Goal: Find specific page/section: Find specific page/section

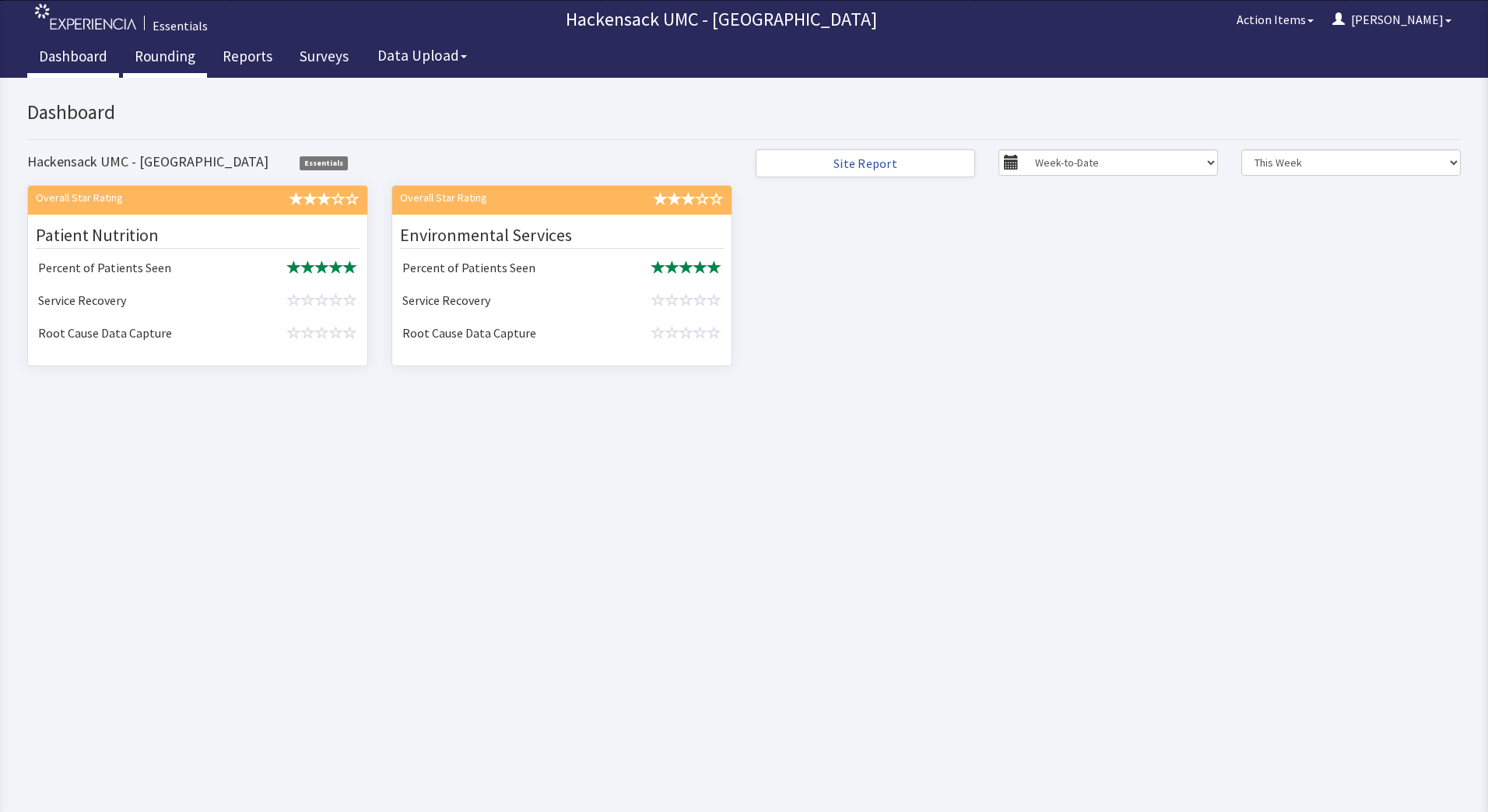
click at [167, 55] on link "Rounding" at bounding box center [165, 58] width 84 height 39
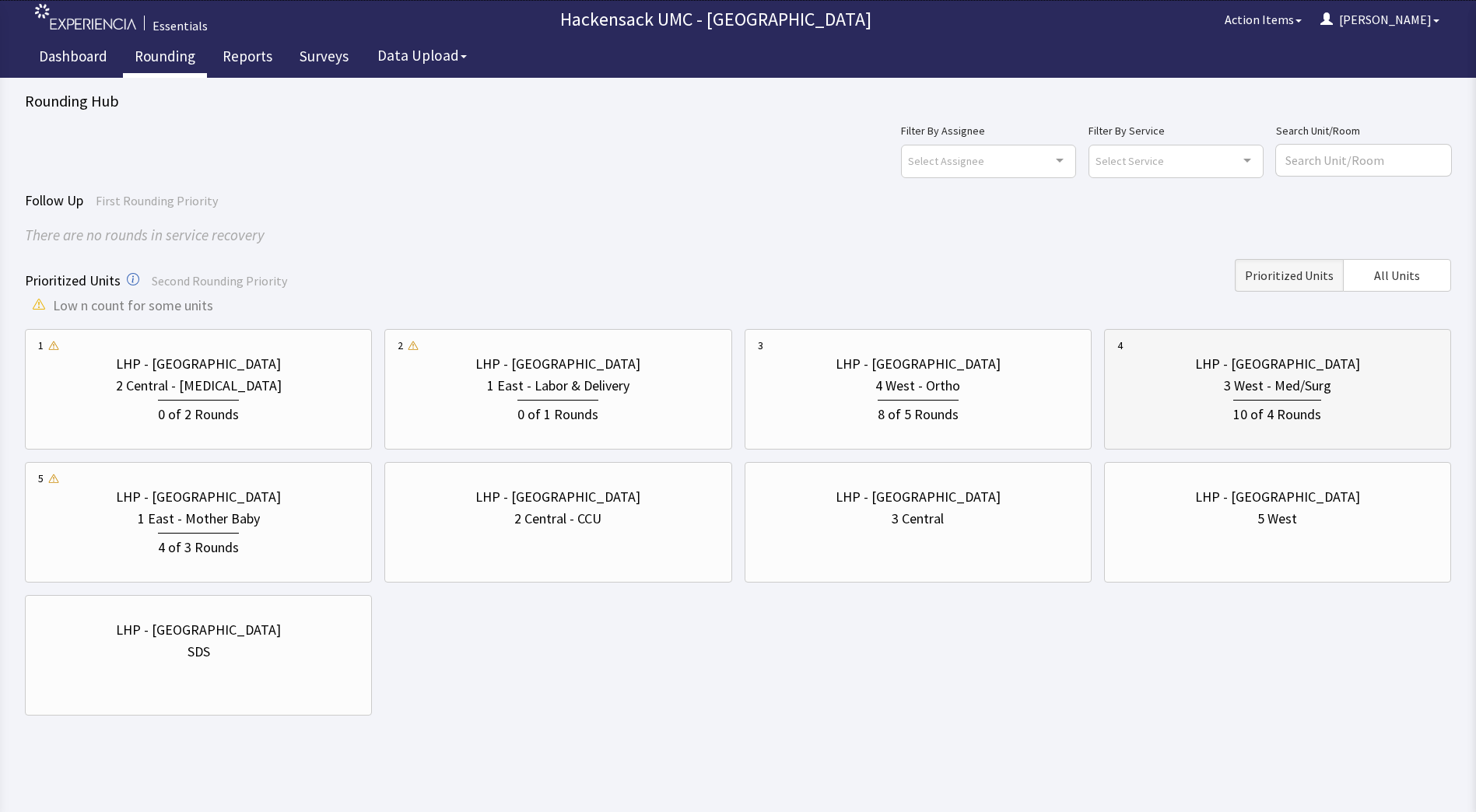
click at [1268, 396] on div "3 West - Med/Surg" at bounding box center [1277, 385] width 108 height 22
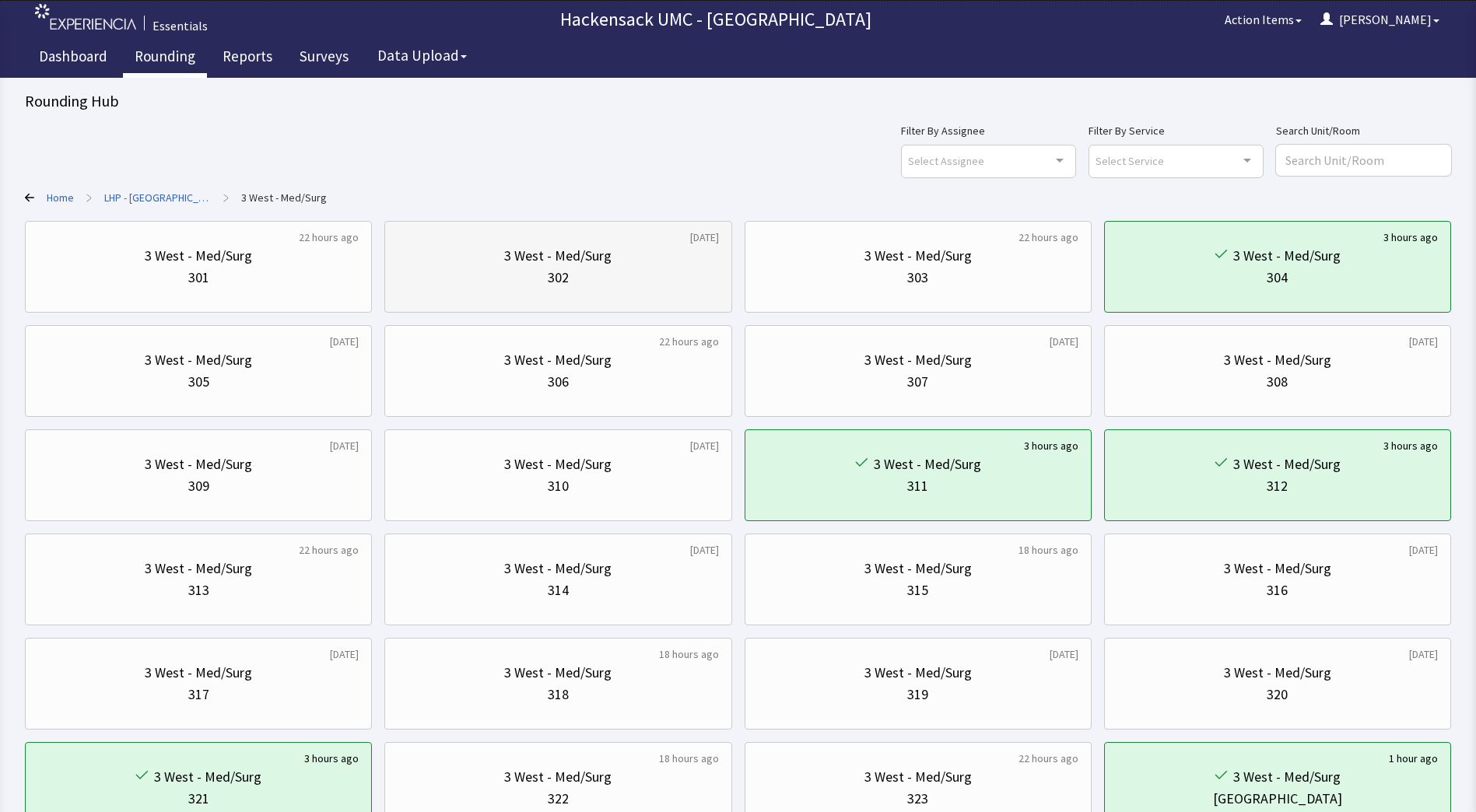
click at [744, 262] on div "[DATE] 3 West - Med/Surg 302" at bounding box center [917, 267] width 347 height 92
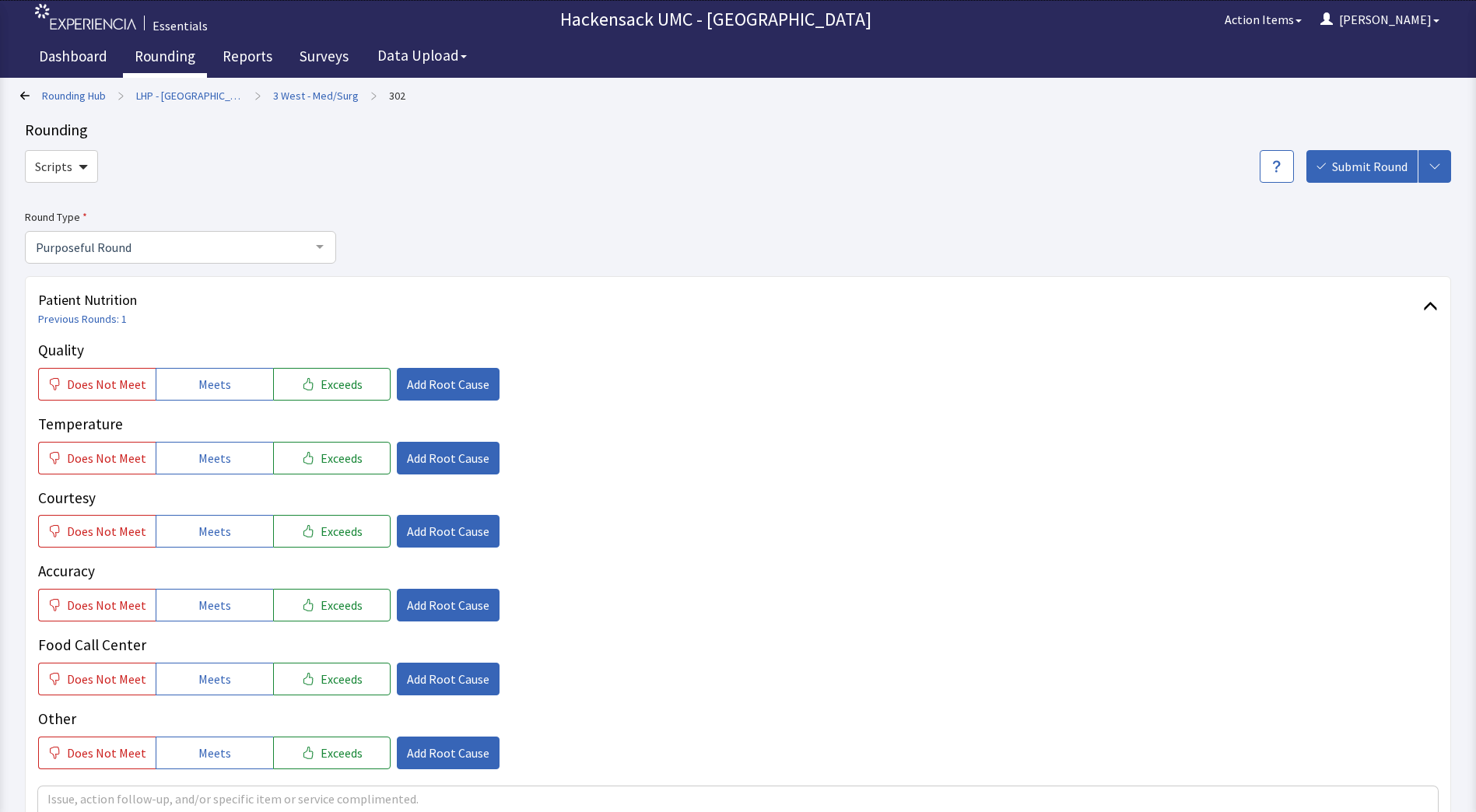
click at [173, 68] on link "Rounding" at bounding box center [165, 58] width 84 height 39
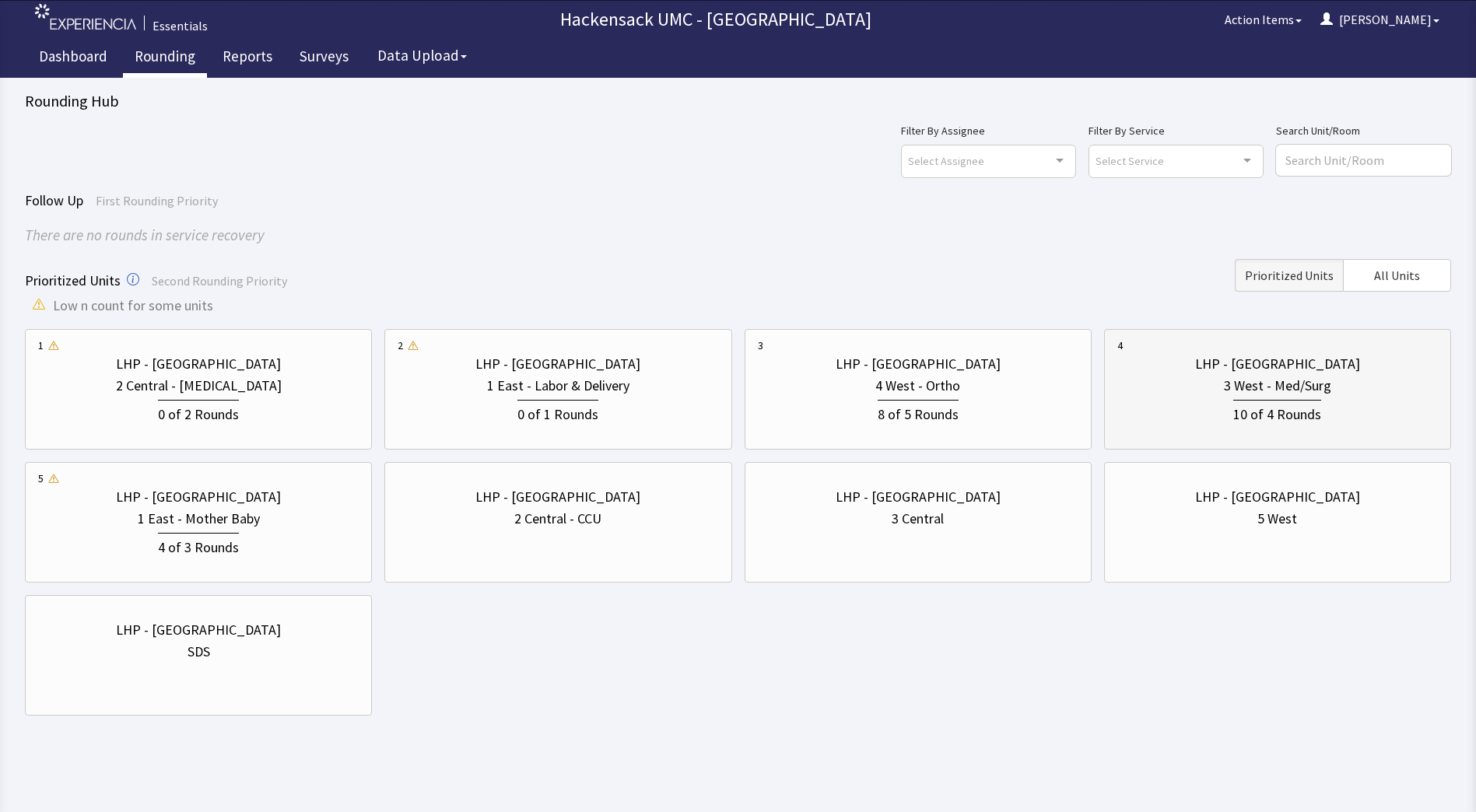
click at [1248, 422] on div "10 of 4 Rounds" at bounding box center [1276, 413] width 88 height 26
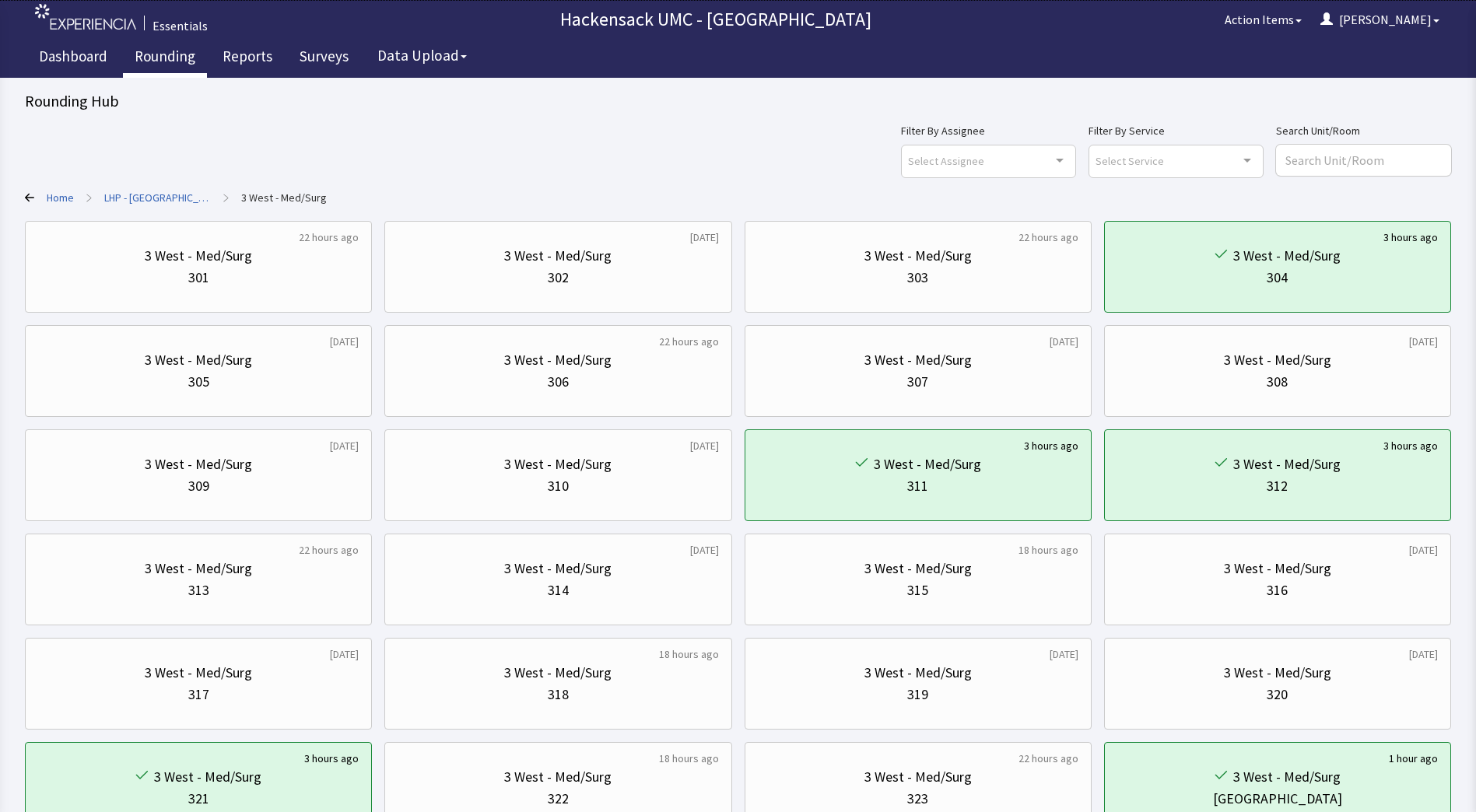
click at [154, 191] on link "LHP - [GEOGRAPHIC_DATA]" at bounding box center [157, 198] width 107 height 15
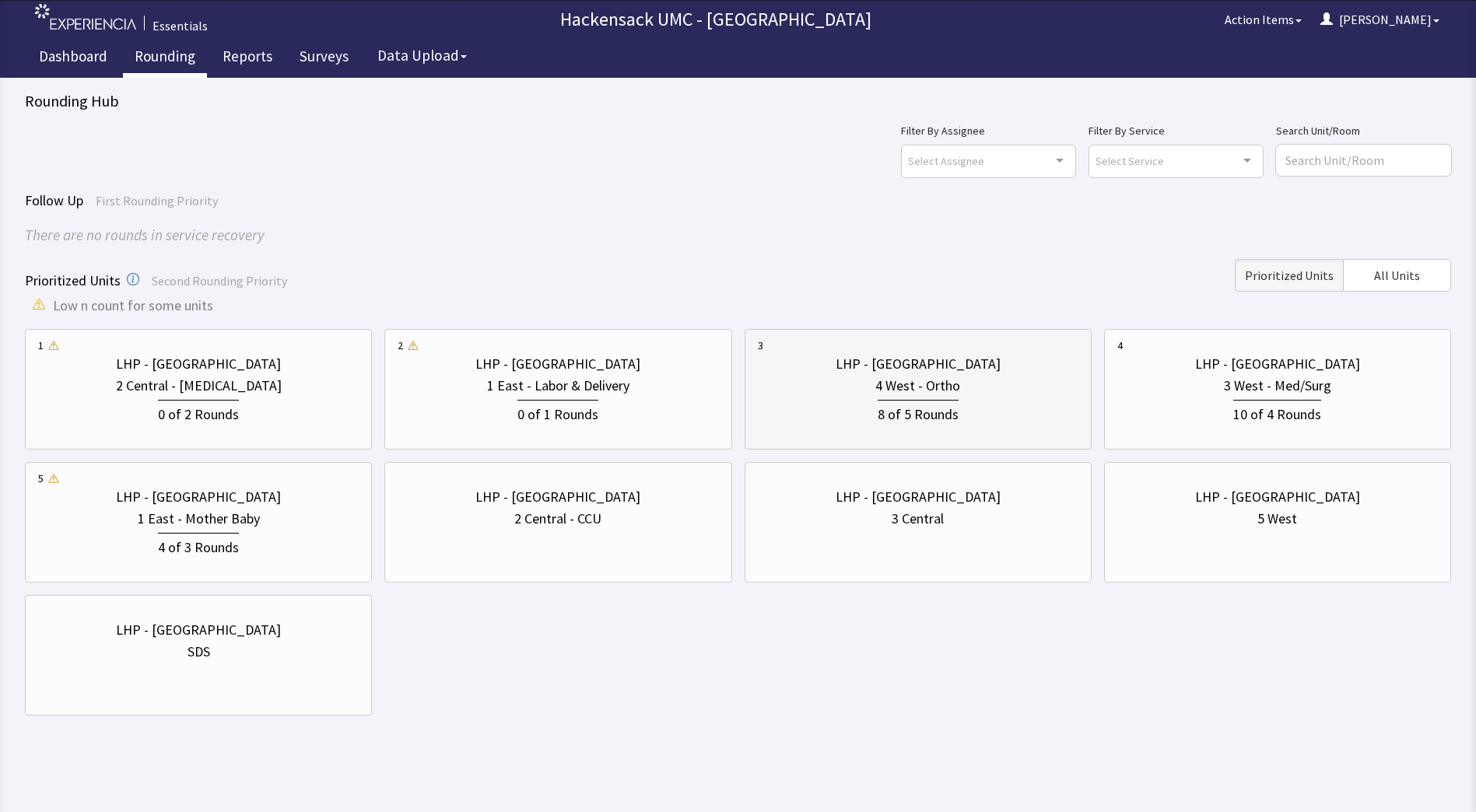
click at [876, 385] on div "4 West - Ortho" at bounding box center [917, 385] width 85 height 22
